Goal: Task Accomplishment & Management: Manage account settings

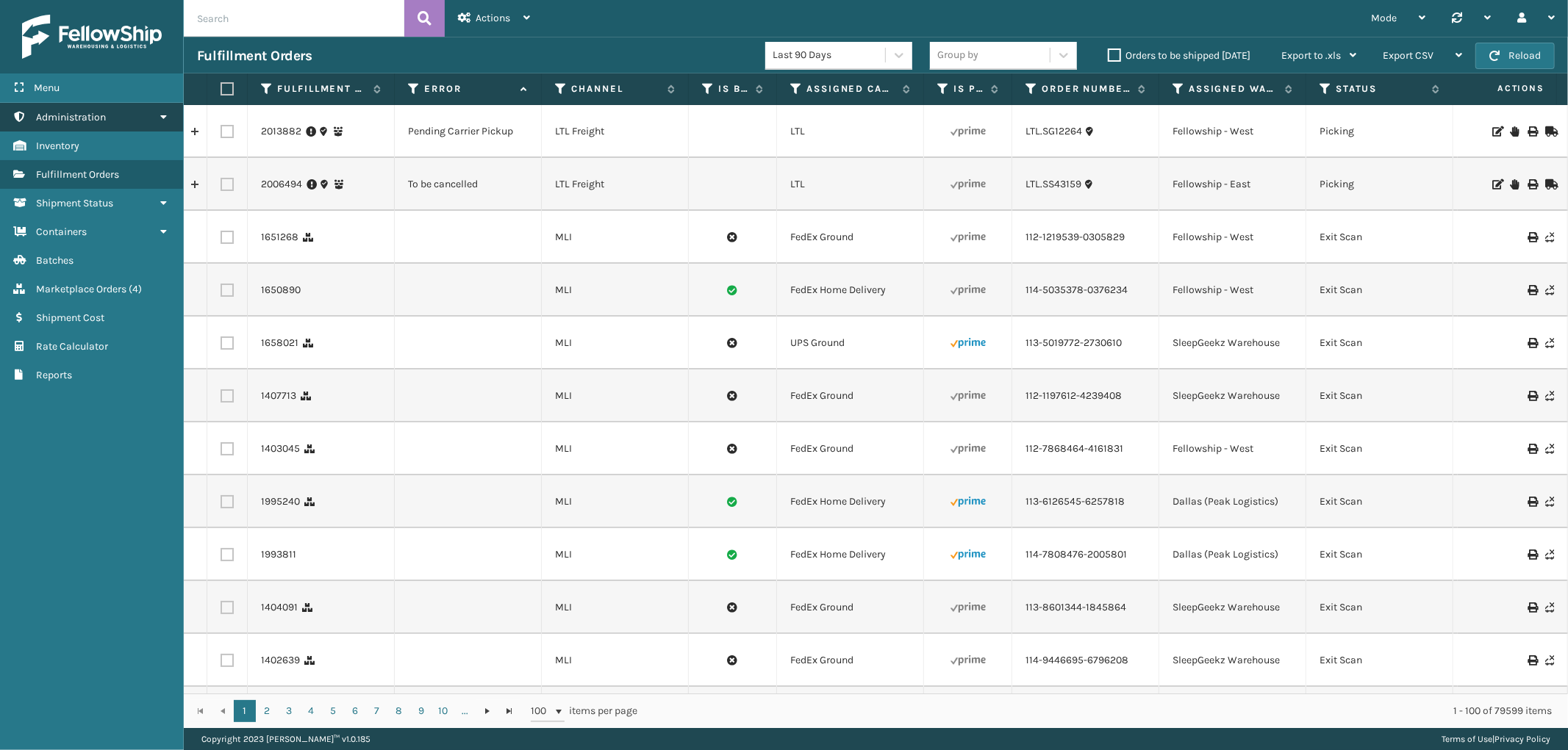
click at [93, 122] on link "Administration" at bounding box center [91, 117] width 183 height 29
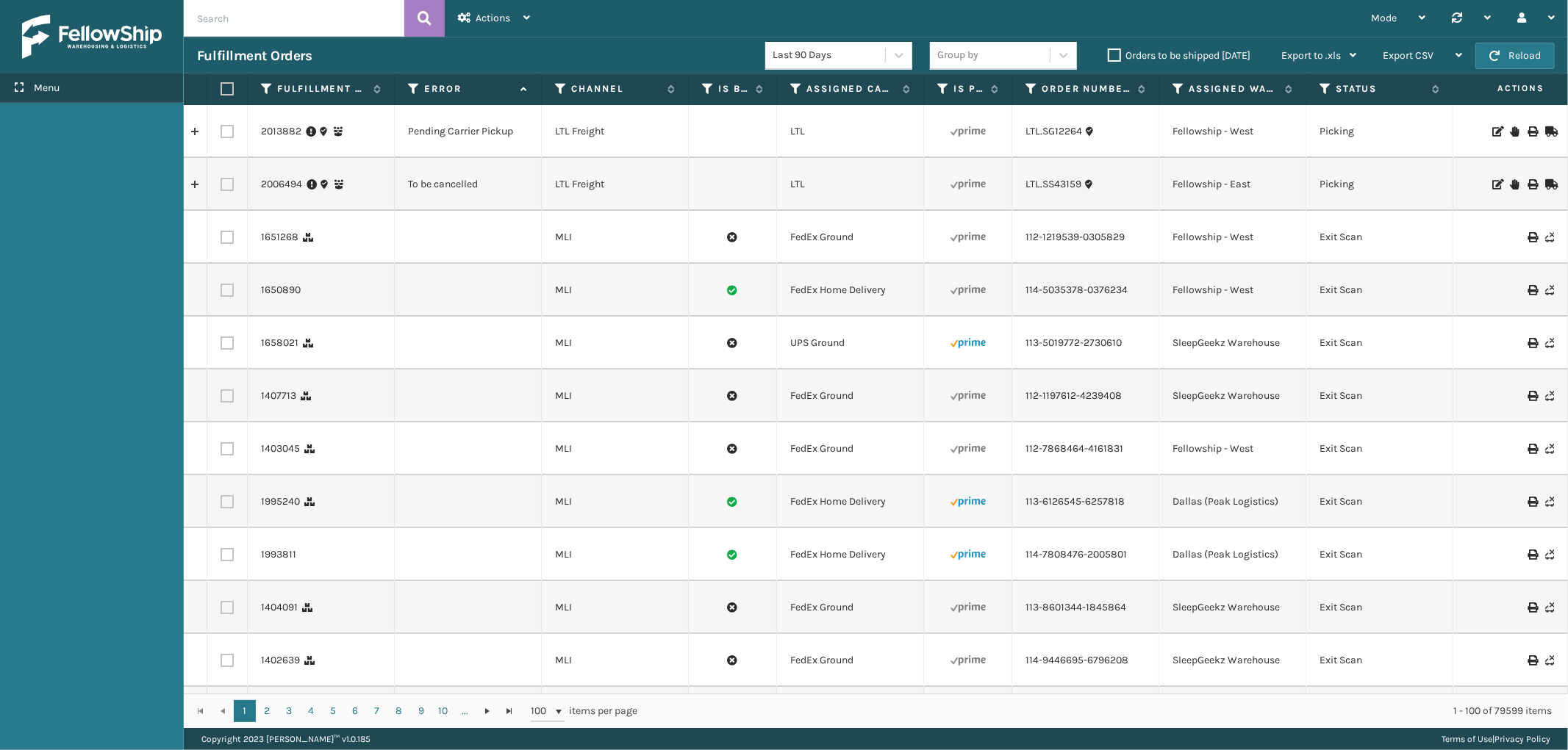
click at [93, 87] on div "Menu" at bounding box center [91, 88] width 183 height 29
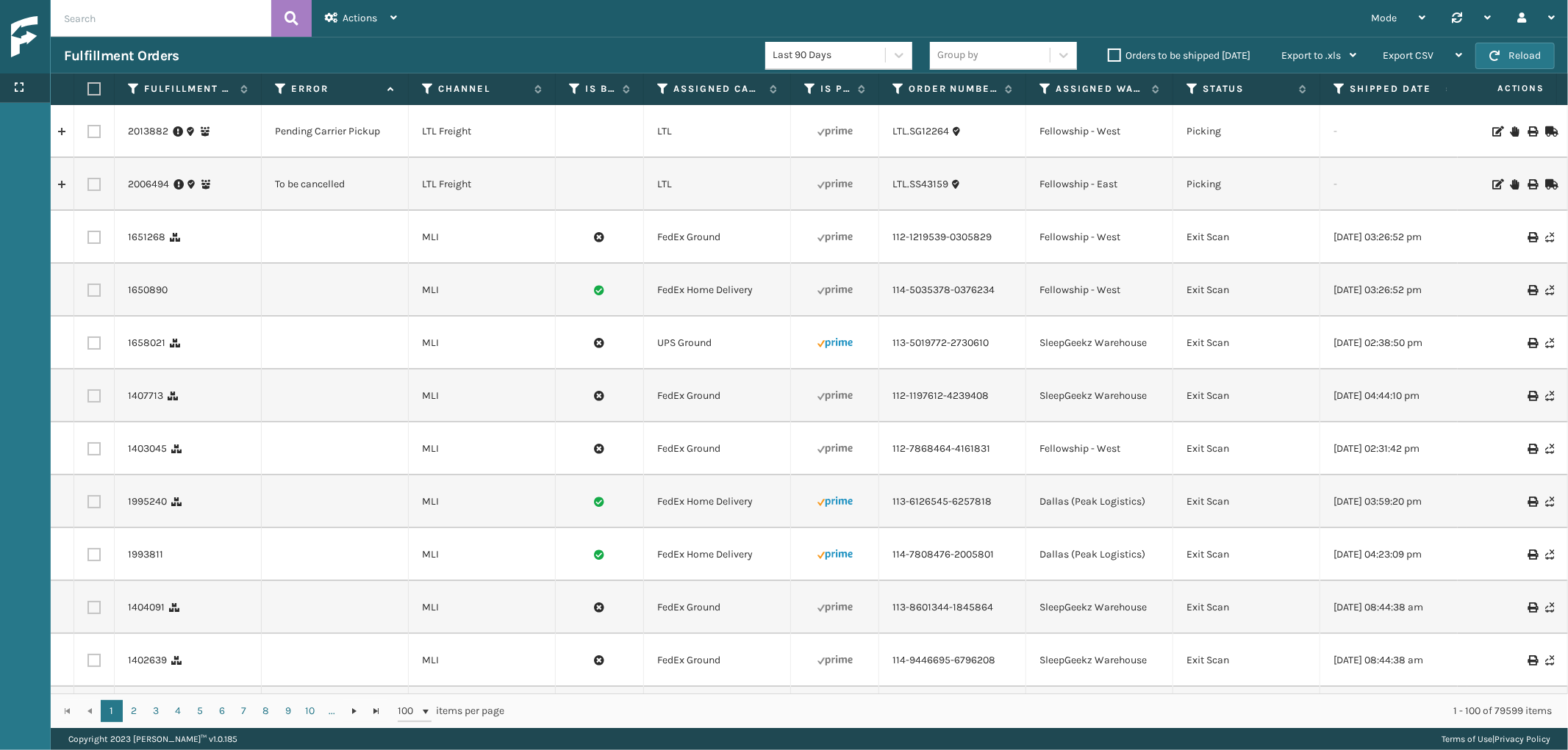
click at [23, 84] on icon at bounding box center [20, 87] width 12 height 11
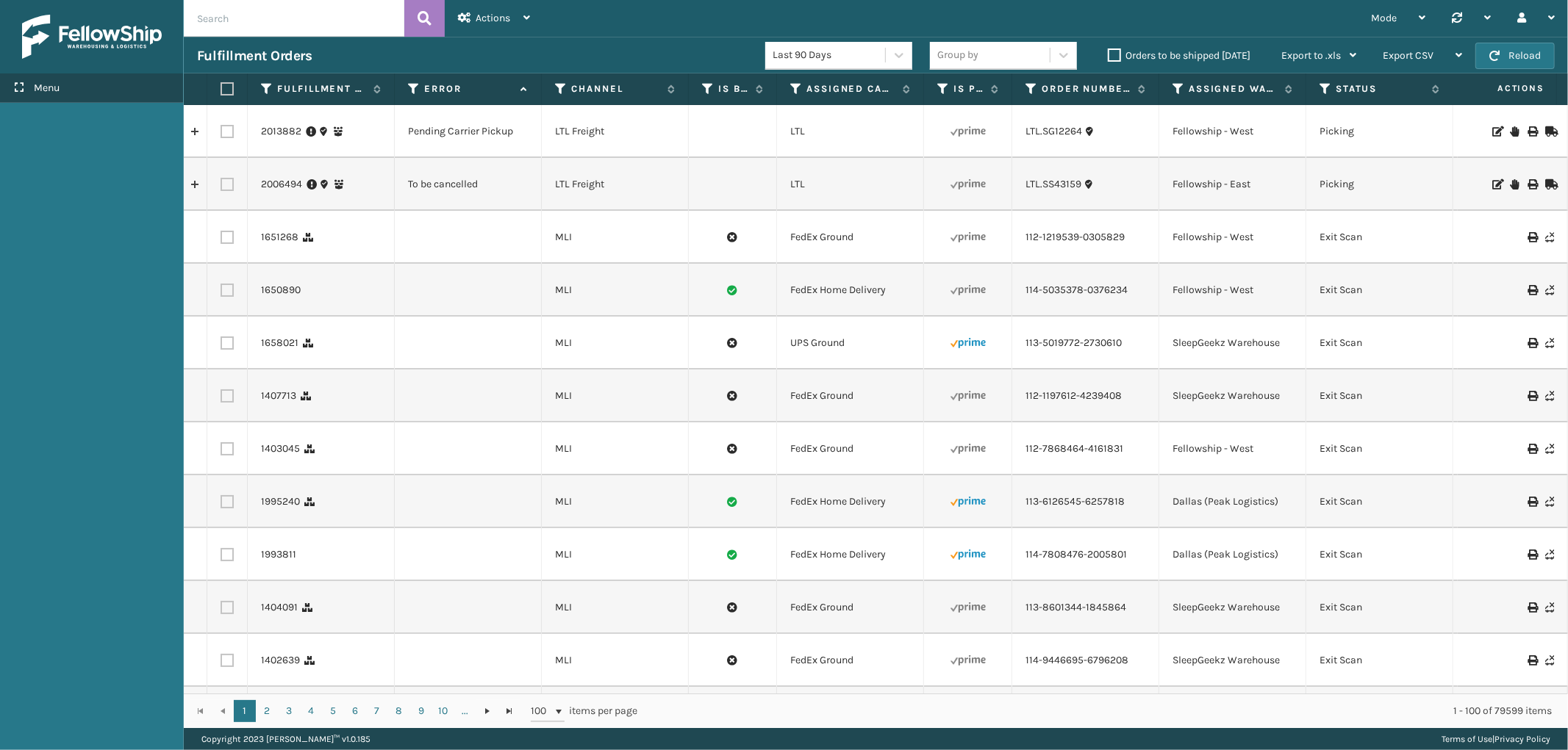
click at [115, 87] on div "Menu" at bounding box center [91, 88] width 183 height 29
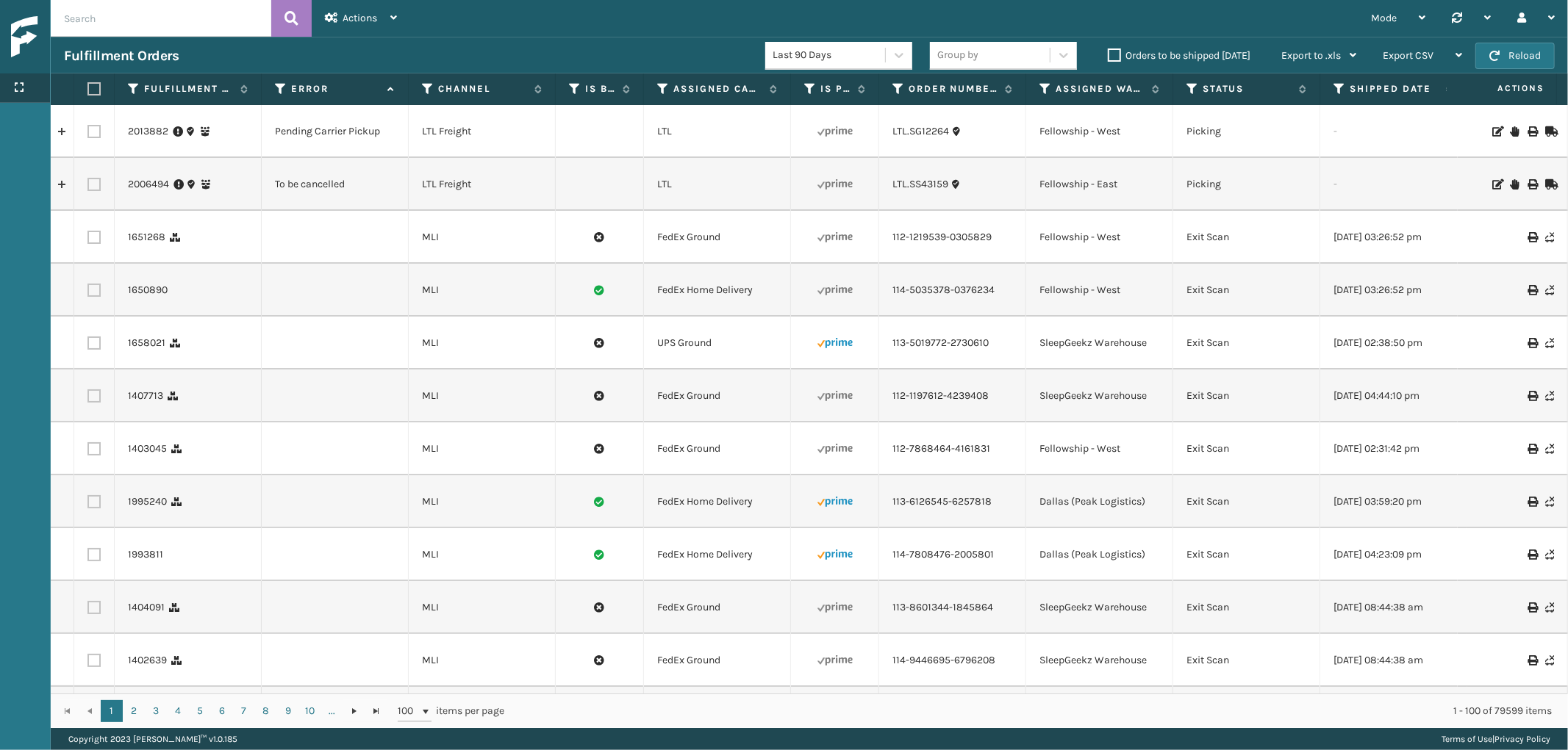
click at [41, 93] on div "Menu" at bounding box center [25, 88] width 50 height 29
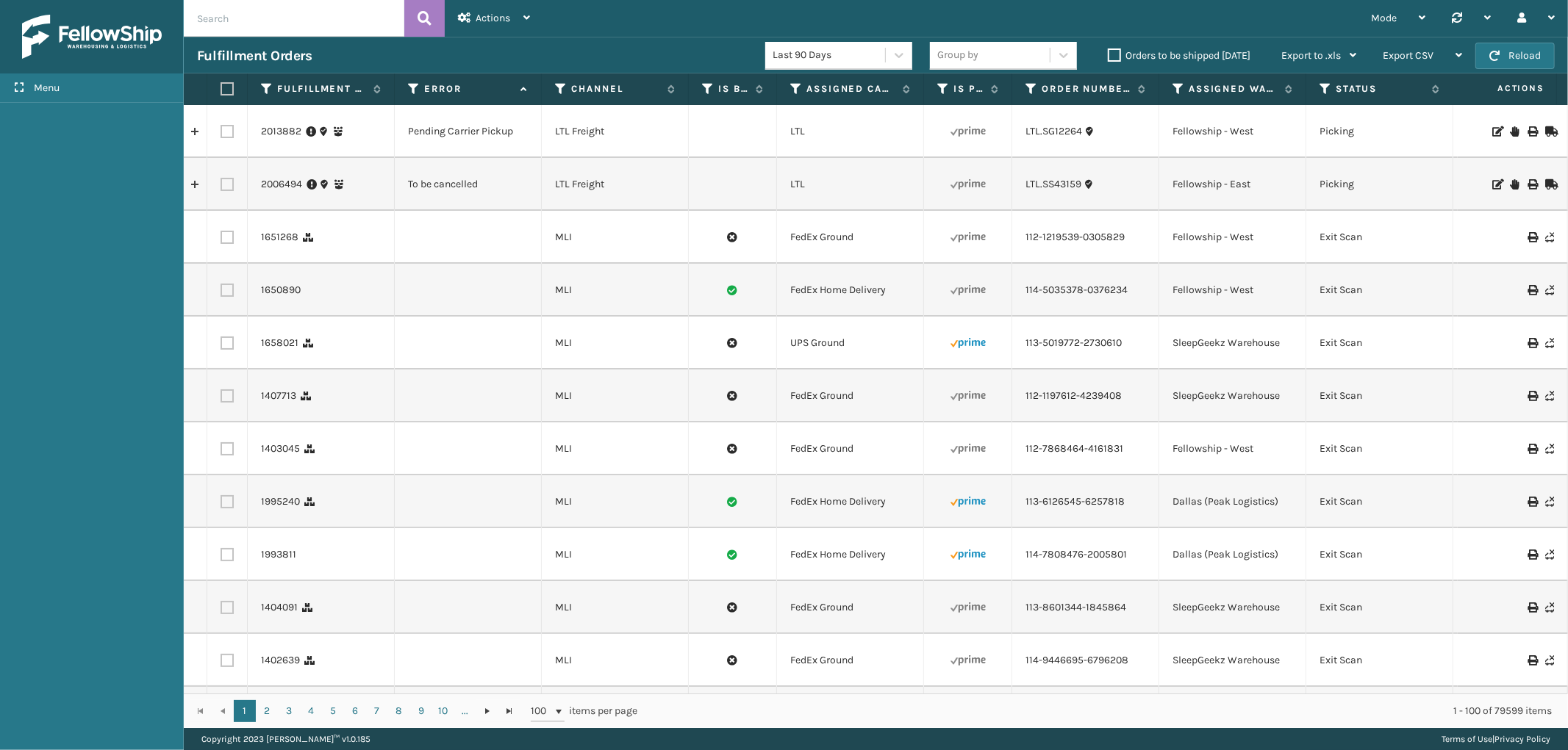
click at [41, 120] on div "Menu" at bounding box center [92, 375] width 184 height 750
click at [46, 236] on div "Menu" at bounding box center [92, 375] width 184 height 750
click at [77, 48] on img at bounding box center [91, 37] width 139 height 44
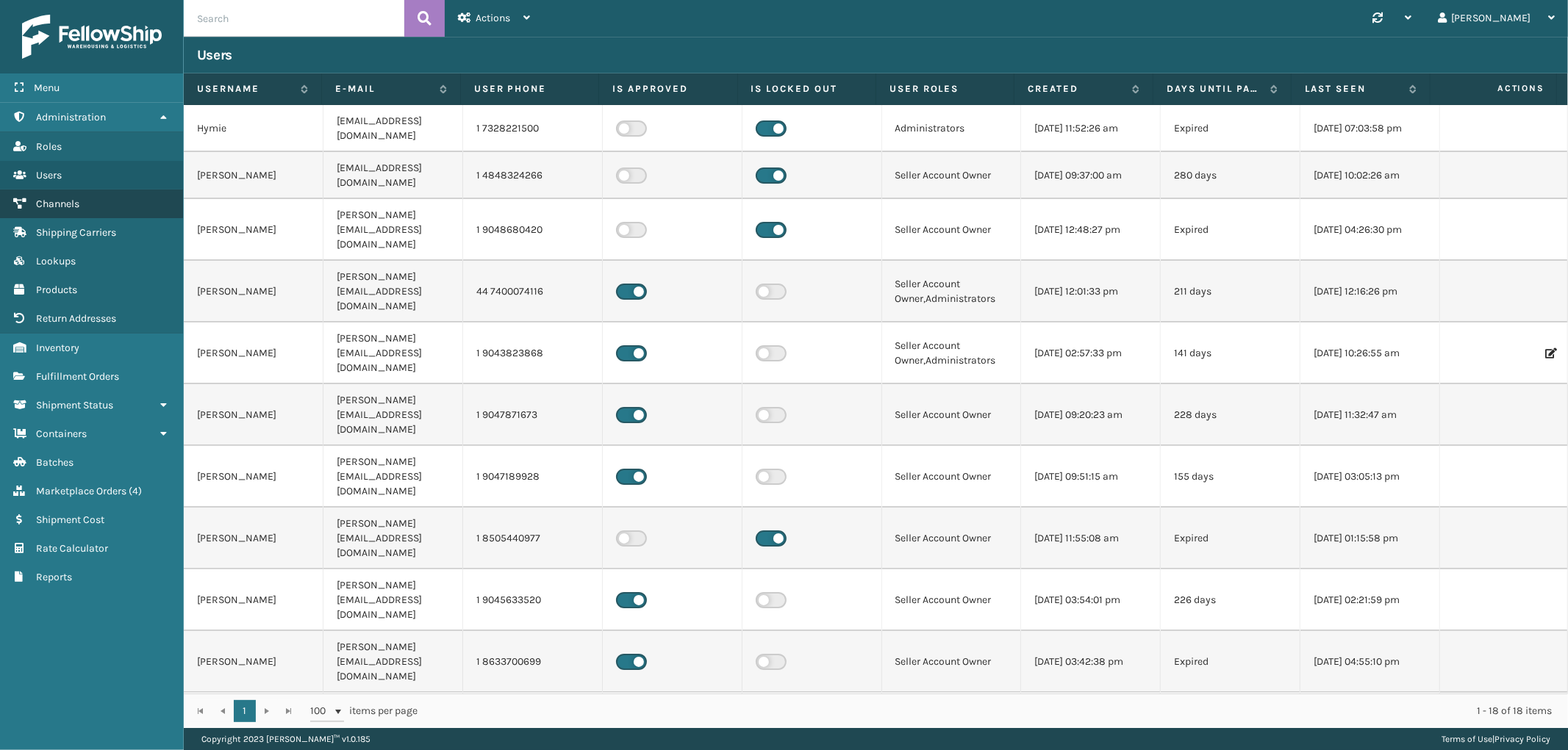
click at [105, 202] on link "Channels" at bounding box center [91, 204] width 183 height 29
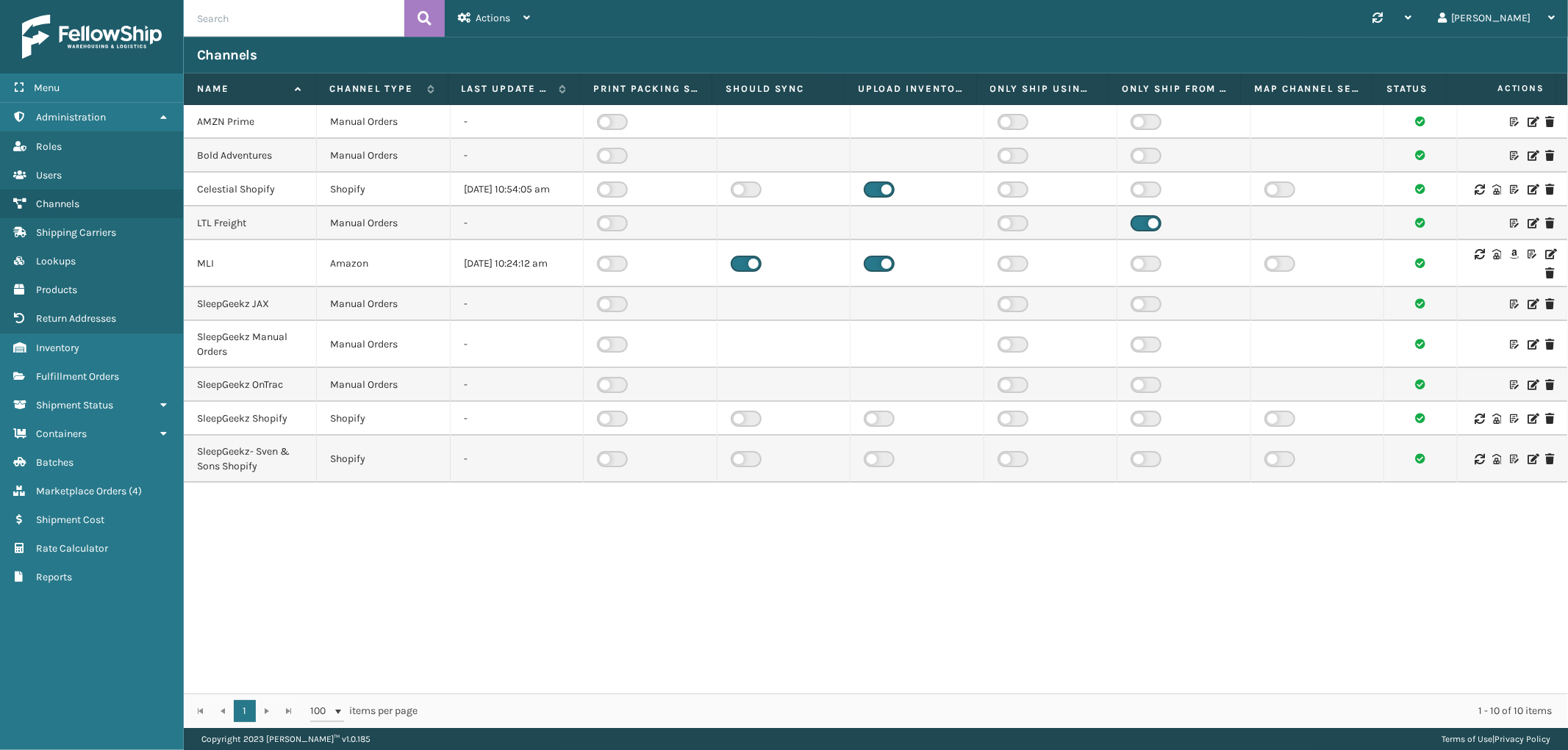
click at [1527, 390] on icon at bounding box center [1532, 385] width 9 height 11
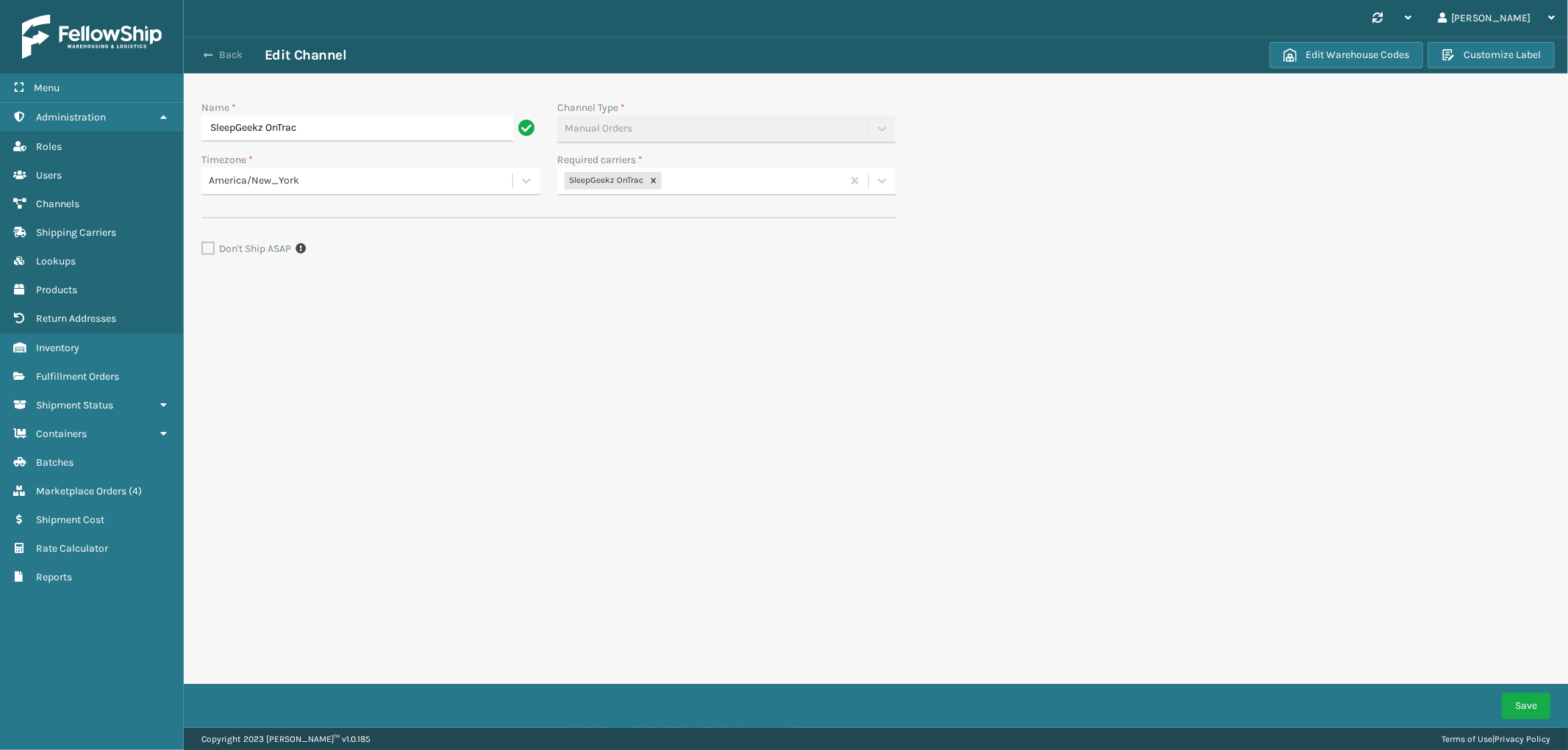
click at [232, 59] on button "Back" at bounding box center [231, 55] width 68 height 14
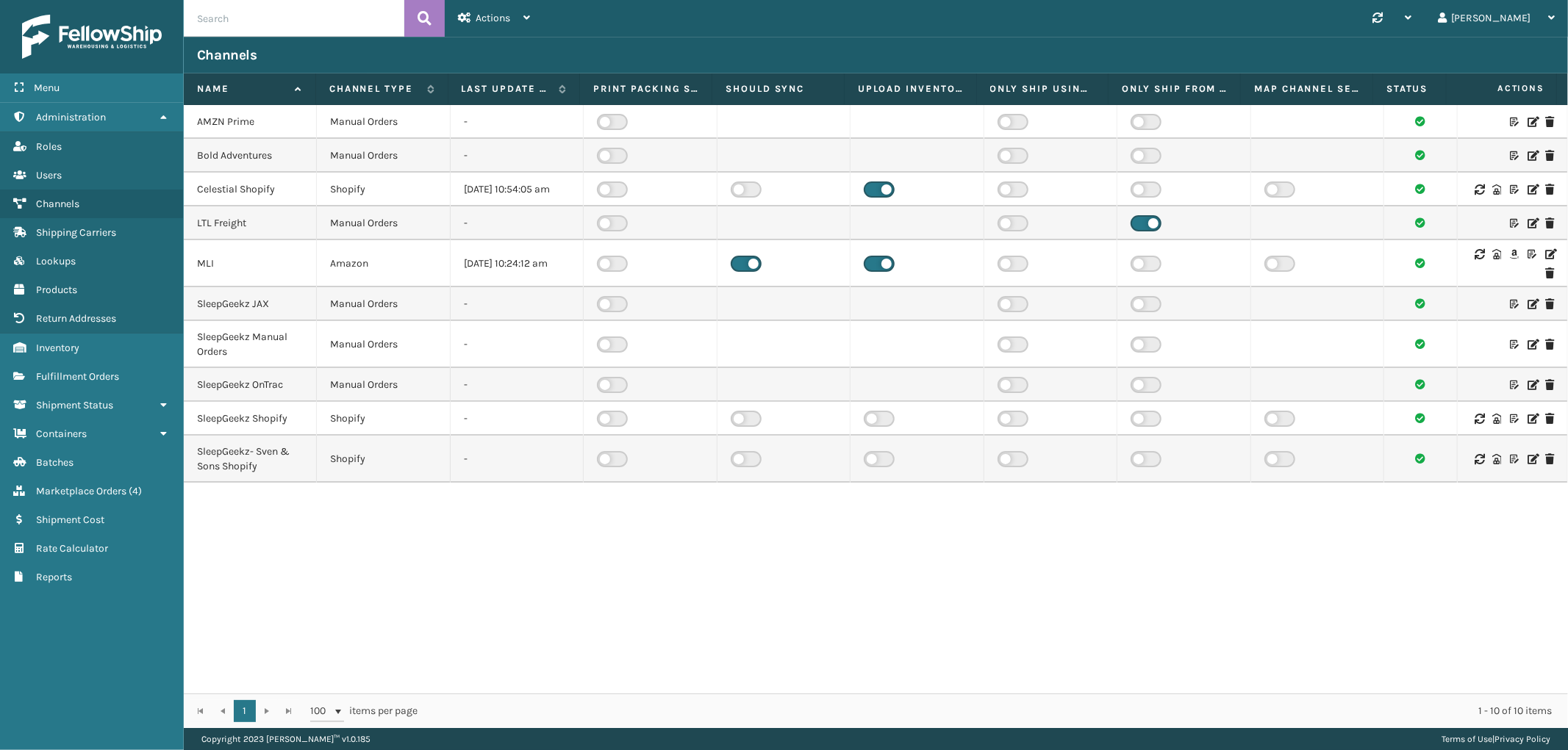
click at [1545, 259] on icon at bounding box center [1550, 255] width 9 height 11
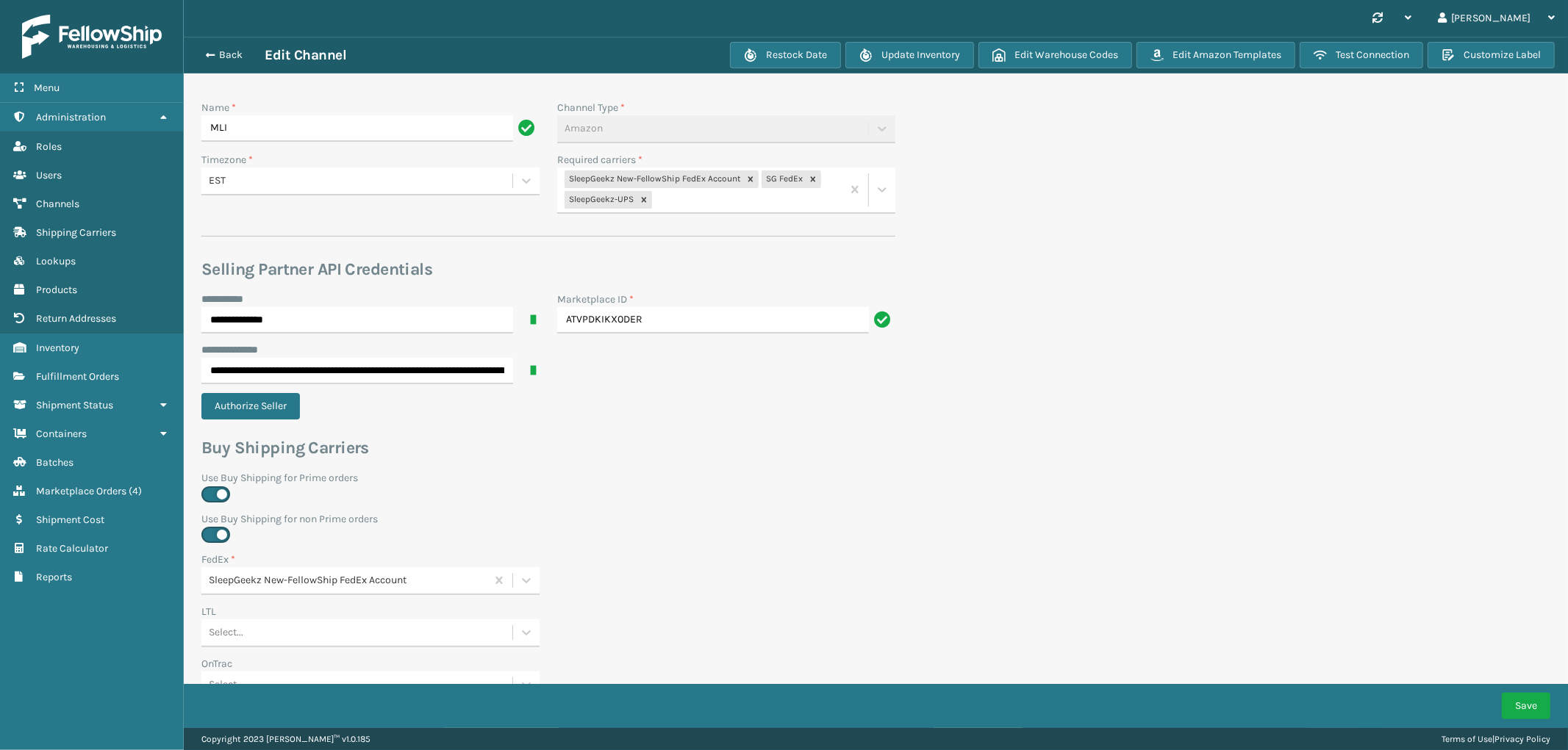
click at [724, 200] on div "SleepGeekz New-FellowShip FedEx Account SG FedEx SleepGeekz-UPS" at bounding box center [700, 190] width 285 height 45
click at [675, 283] on div "SleepGeekz OnTrac" at bounding box center [726, 291] width 338 height 27
click at [1522, 703] on button "Save" at bounding box center [1526, 706] width 48 height 26
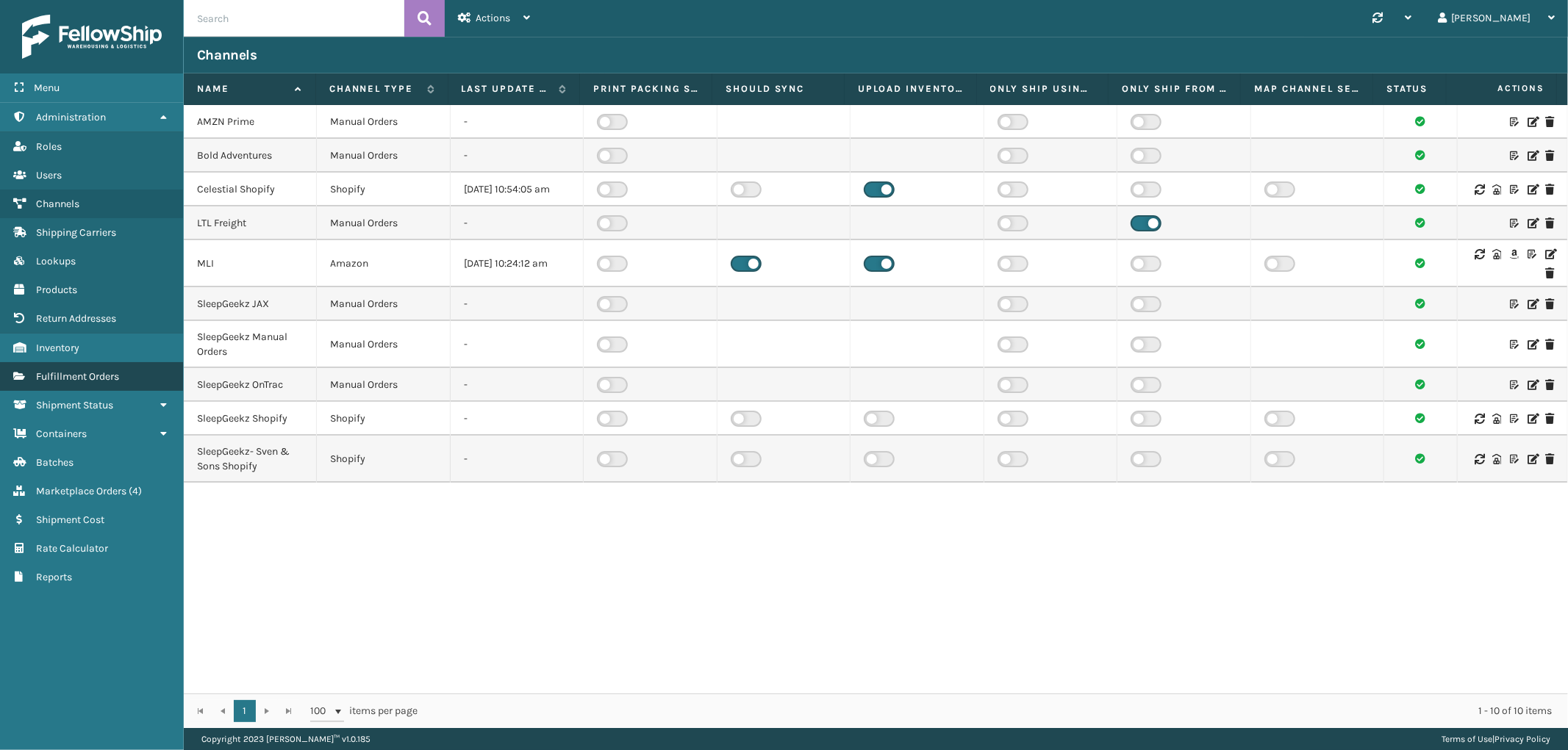
click at [116, 370] on span "Fulfillment Orders" at bounding box center [78, 377] width 83 height 13
